Goal: Check status: Check status

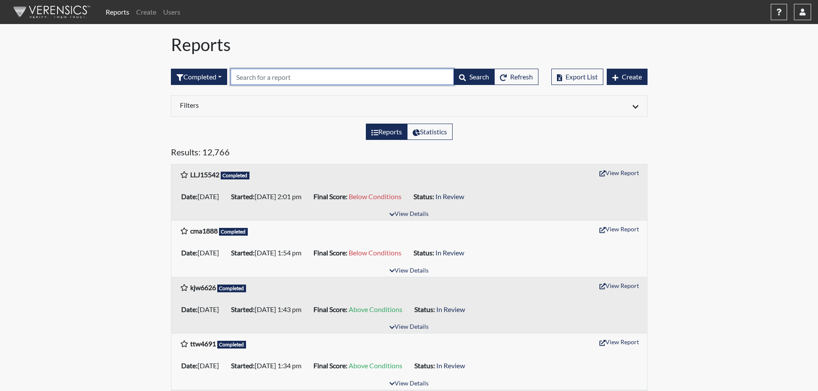
click at [277, 77] on input "text" at bounding box center [342, 77] width 223 height 16
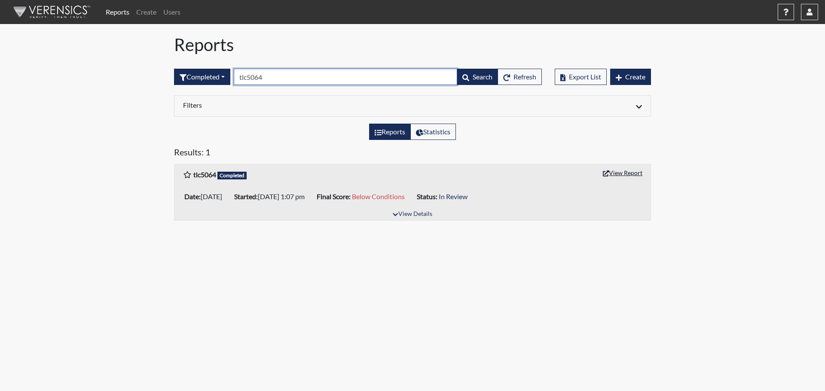
type input "tlc5064"
click at [627, 171] on button "View Report" at bounding box center [622, 172] width 47 height 13
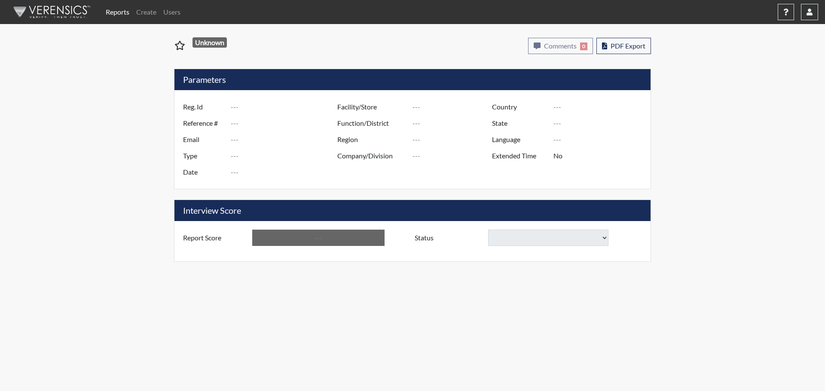
type input "tlc5064"
type input "50778"
type input "---"
type input "Corrections Pre-Employment"
type input "[DATE]"
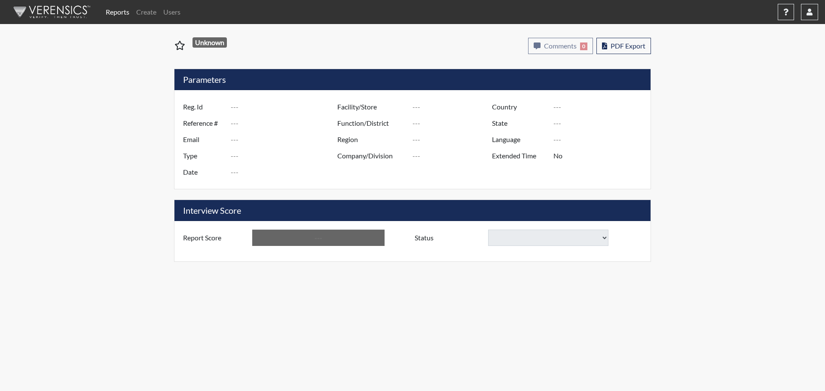
type input "Coastal SP"
type input "[GEOGRAPHIC_DATA]"
type input "[US_STATE]"
type input "English"
type input "Below Conditions"
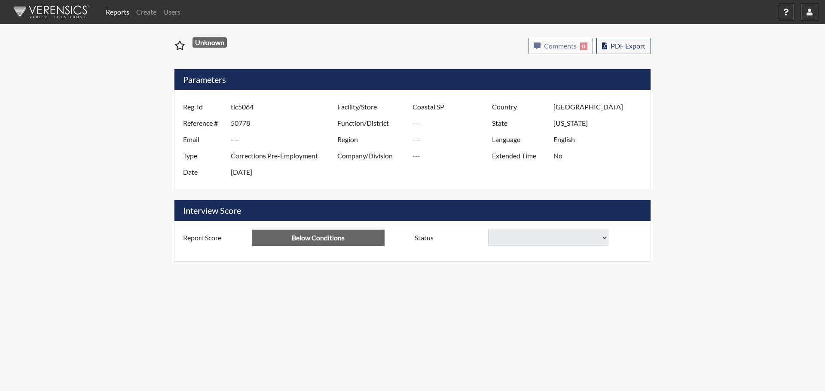
select select
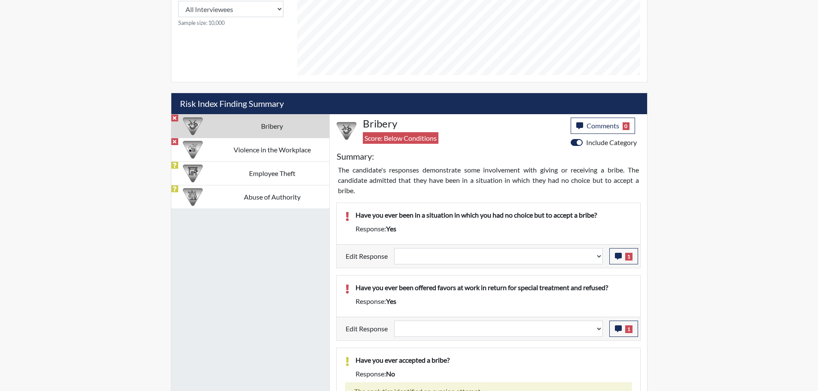
scroll to position [430, 0]
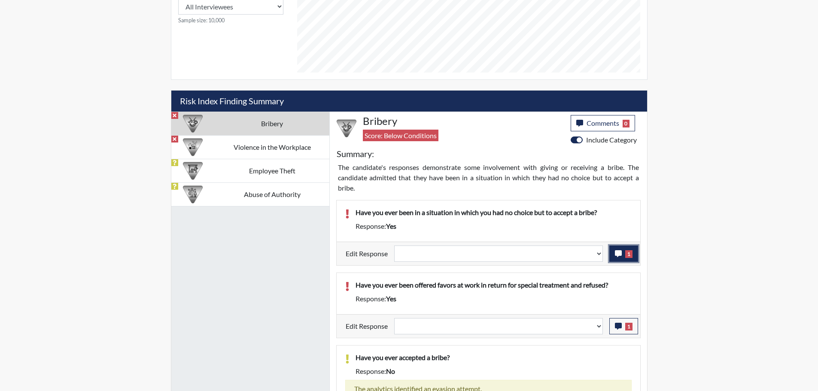
click at [621, 256] on icon "button" at bounding box center [618, 253] width 7 height 7
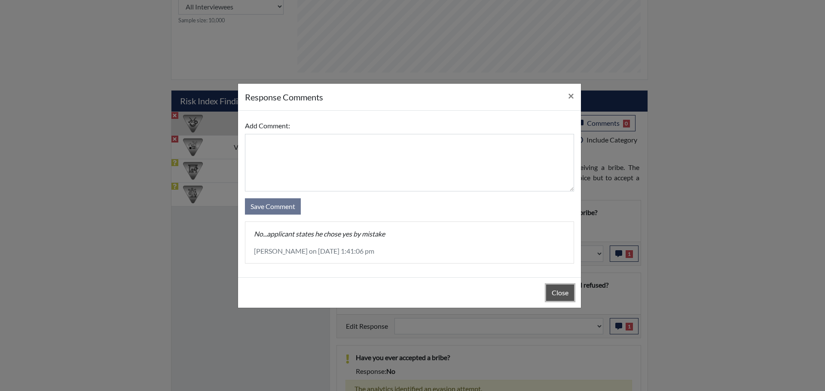
click at [559, 292] on button "Close" at bounding box center [560, 293] width 28 height 16
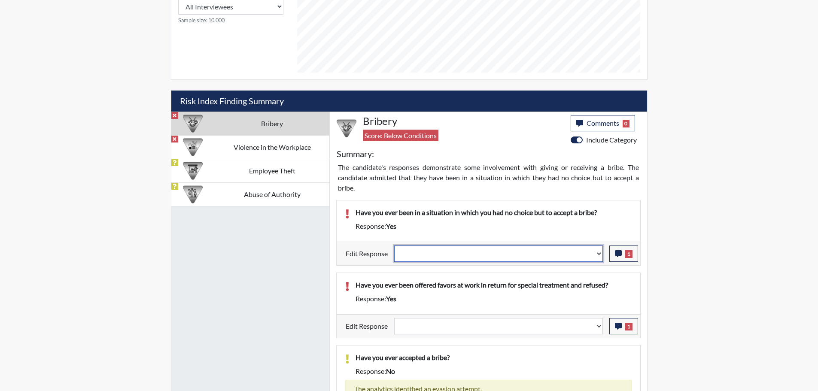
click at [601, 250] on select "Question is not relevant. Results will be updated. Reasonable explanation provi…" at bounding box center [498, 254] width 209 height 16
select select "reasonable-explanation-provided"
click at [394, 246] on select "Question is not relevant. Results will be updated. Reasonable explanation provi…" at bounding box center [498, 254] width 209 height 16
select select
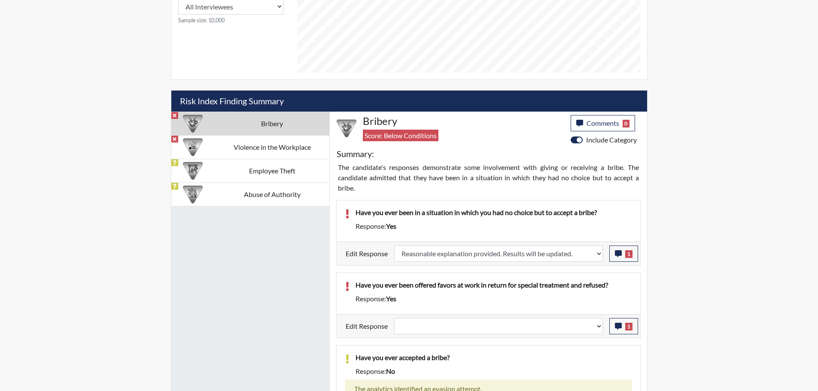
select select
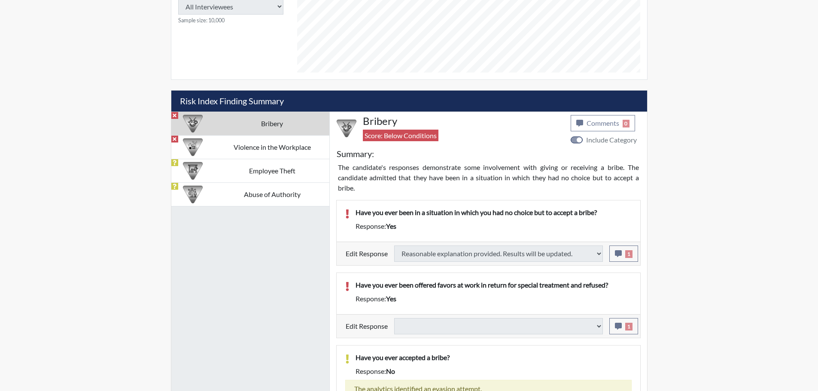
select select
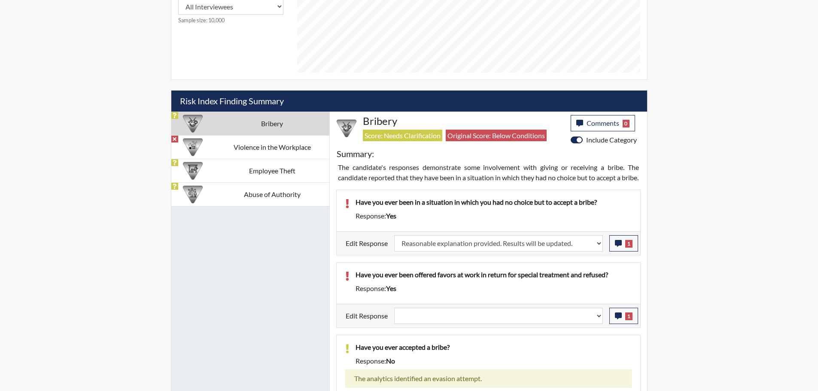
scroll to position [143, 357]
click at [598, 252] on select "Question is not relevant. Results will be updated. Reasonable explanation provi…" at bounding box center [498, 243] width 209 height 16
select select "revert"
click at [394, 245] on select "Question is not relevant. Results will be updated. Reasonable explanation provi…" at bounding box center [498, 243] width 209 height 16
select select
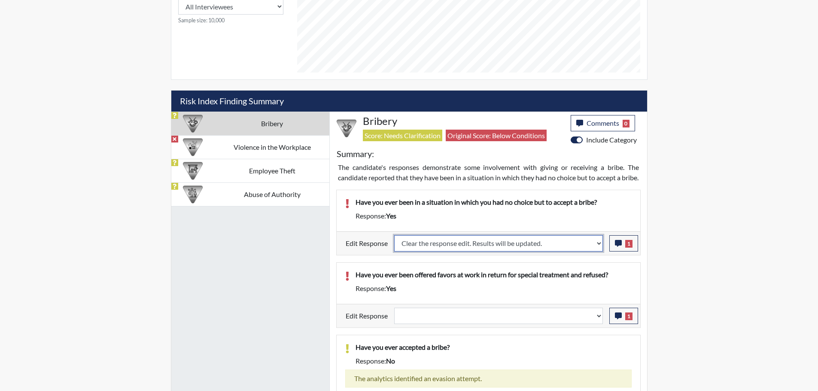
select select
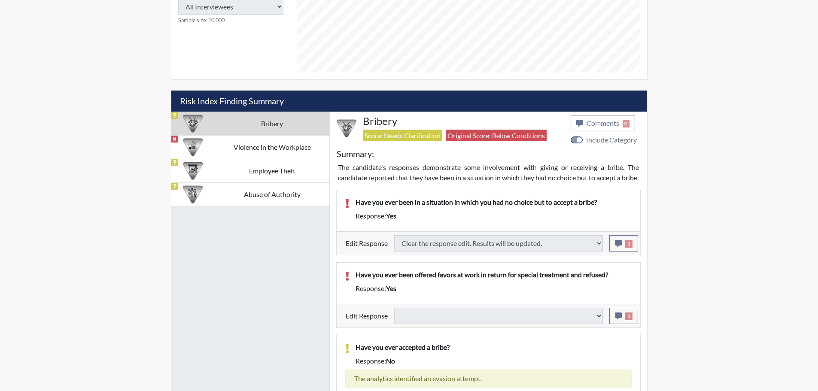
select select
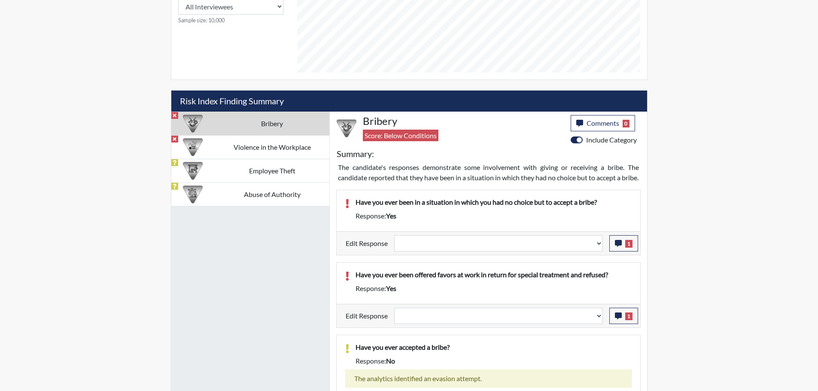
select select
